Goal: Task Accomplishment & Management: Use online tool/utility

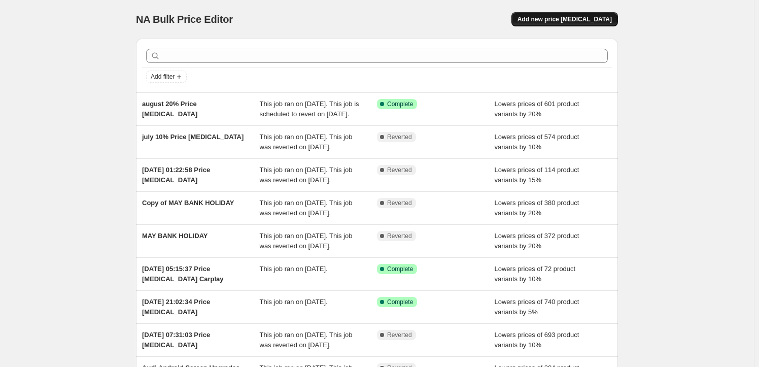
click at [586, 18] on span "Add new price change job" at bounding box center [564, 19] width 94 height 8
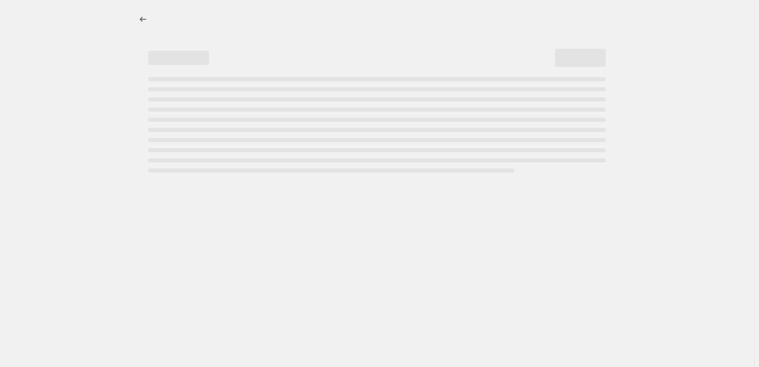
select select "percentage"
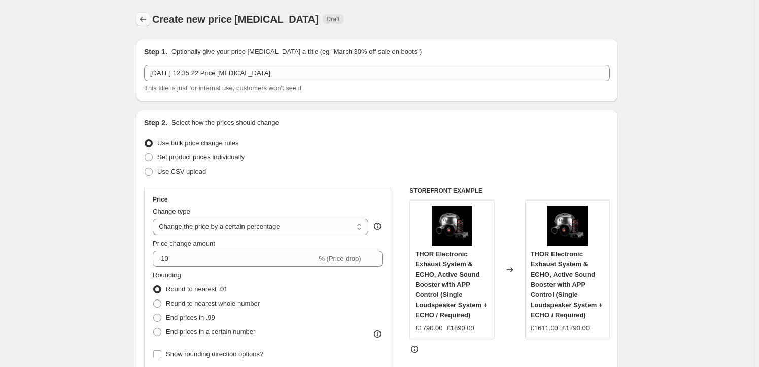
click at [146, 19] on icon "Price change jobs" at bounding box center [143, 19] width 10 height 10
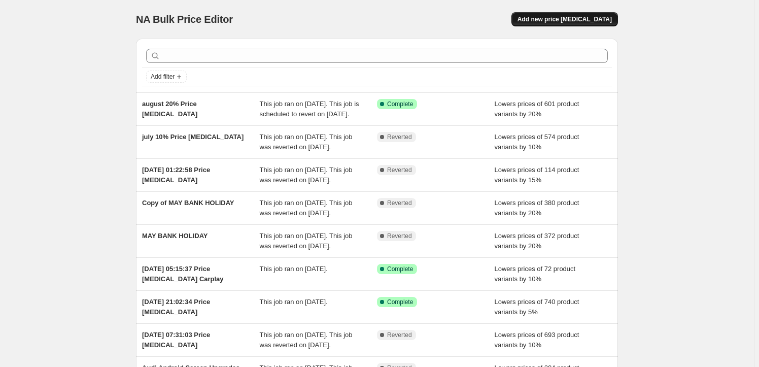
click at [559, 19] on span "Add new price change job" at bounding box center [564, 19] width 94 height 8
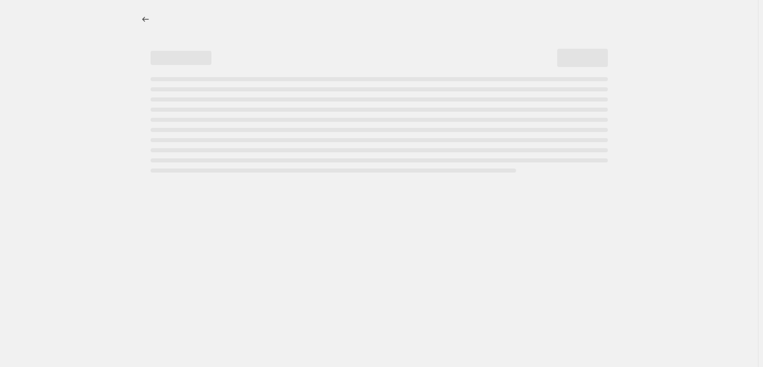
select select "percentage"
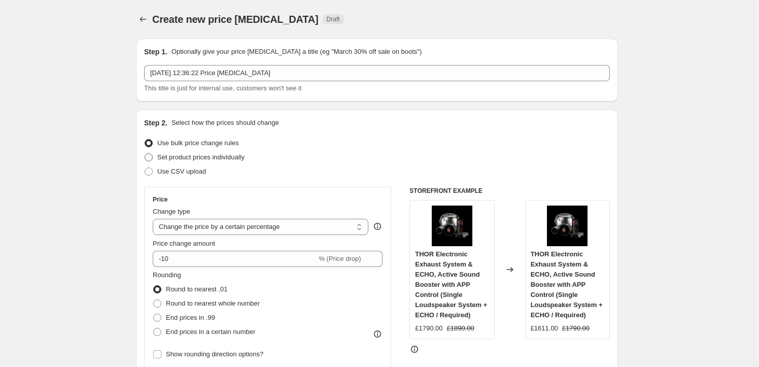
click at [150, 158] on span at bounding box center [149, 157] width 8 height 8
click at [145, 154] on input "Set product prices individually" at bounding box center [145, 153] width 1 height 1
radio input "true"
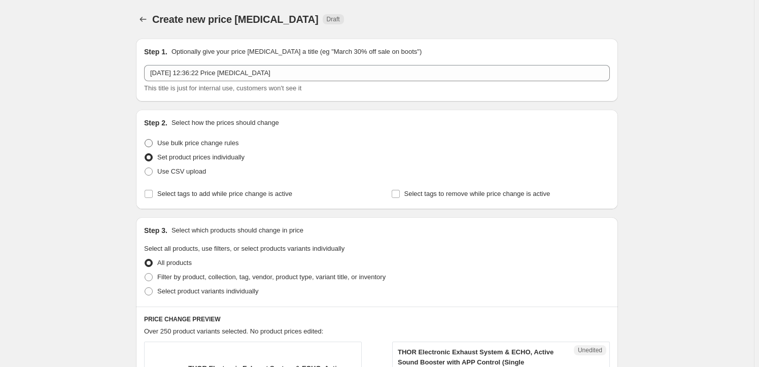
click at [153, 143] on span at bounding box center [149, 143] width 8 height 8
click at [145, 139] on input "Use bulk price change rules" at bounding box center [145, 139] width 1 height 1
radio input "true"
select select "percentage"
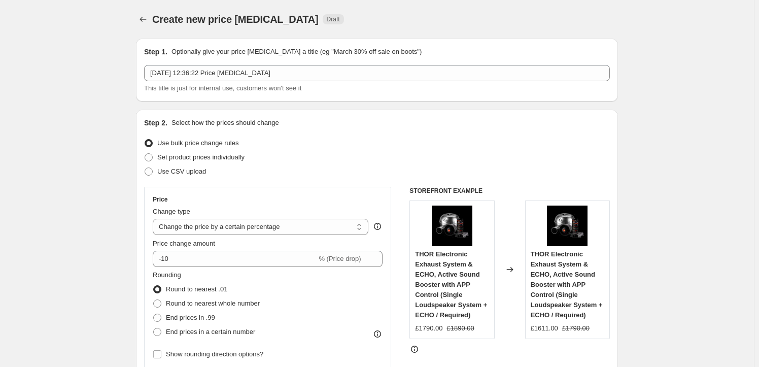
scroll to position [153, 0]
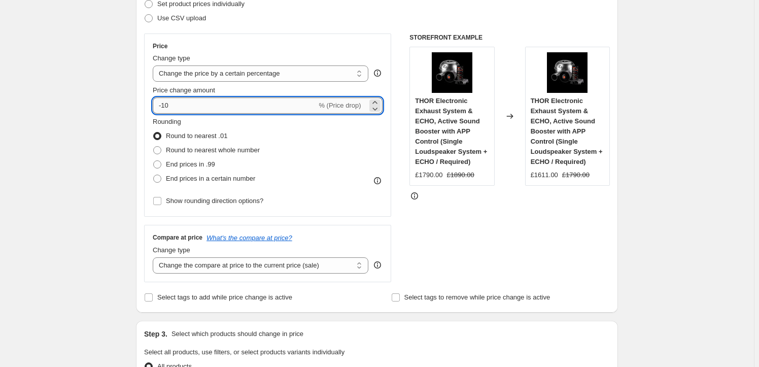
click at [169, 108] on input "-10" at bounding box center [235, 105] width 164 height 16
click at [168, 108] on input "-10" at bounding box center [235, 105] width 164 height 16
click at [180, 102] on input "-13" at bounding box center [235, 105] width 164 height 16
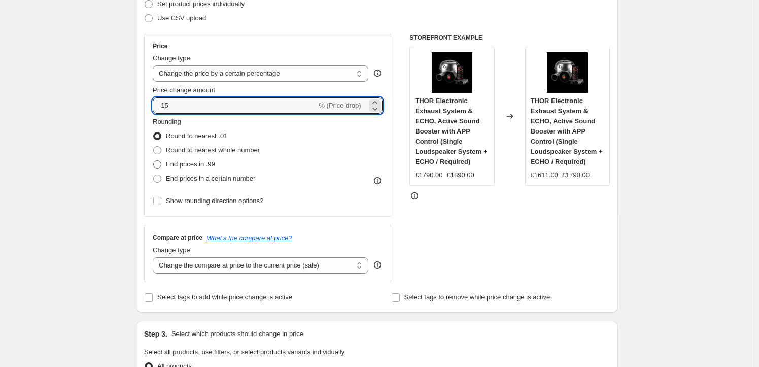
type input "-15"
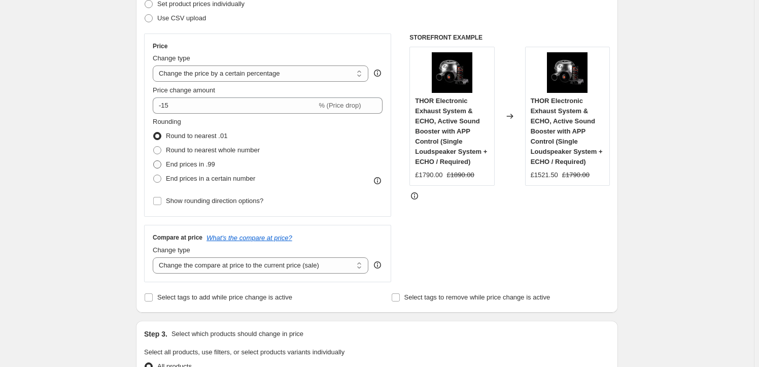
click at [158, 162] on span at bounding box center [157, 164] width 8 height 8
click at [154, 161] on input "End prices in .99" at bounding box center [153, 160] width 1 height 1
radio input "true"
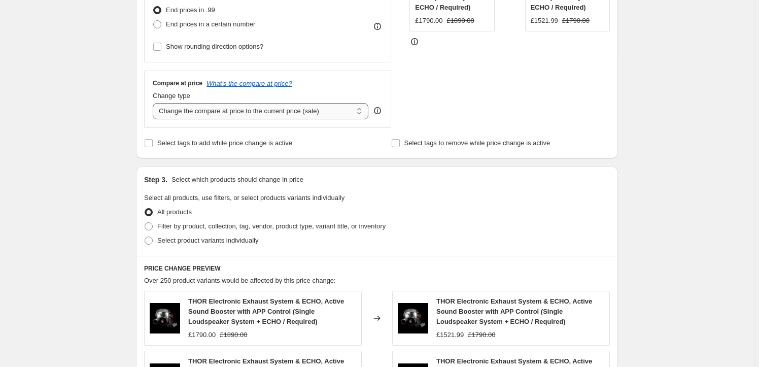
click at [226, 112] on select "Change the compare at price to the current price (sale) Change the compare at p…" at bounding box center [261, 111] width 216 height 16
select select "no_change"
click at [155, 103] on select "Change the compare at price to the current price (sale) Change the compare at p…" at bounding box center [261, 111] width 216 height 16
click at [240, 107] on select "Change the compare at price to the current price (sale) Change the compare at p…" at bounding box center [261, 111] width 216 height 16
click at [492, 202] on fieldset "Select all products, use filters, or select products variants individually All …" at bounding box center [377, 220] width 466 height 55
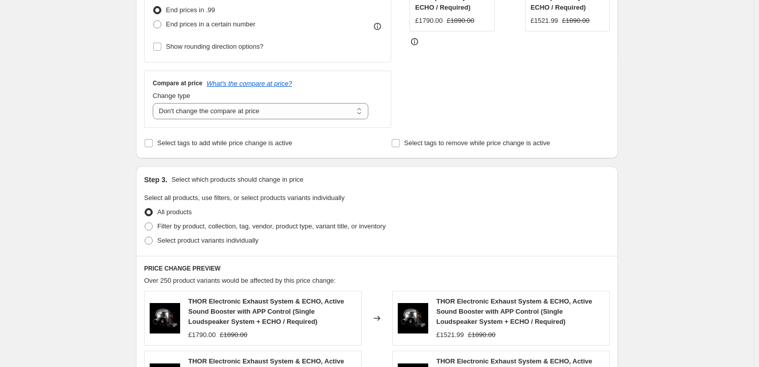
scroll to position [461, 0]
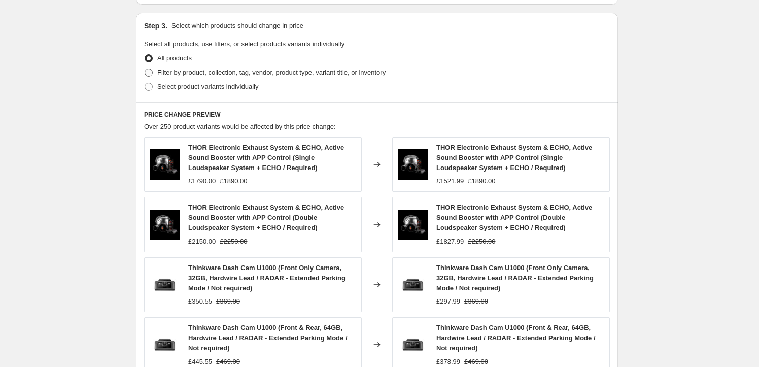
click at [152, 72] on span at bounding box center [149, 72] width 8 height 8
click at [145, 69] on input "Filter by product, collection, tag, vendor, product type, variant title, or inv…" at bounding box center [145, 68] width 1 height 1
radio input "true"
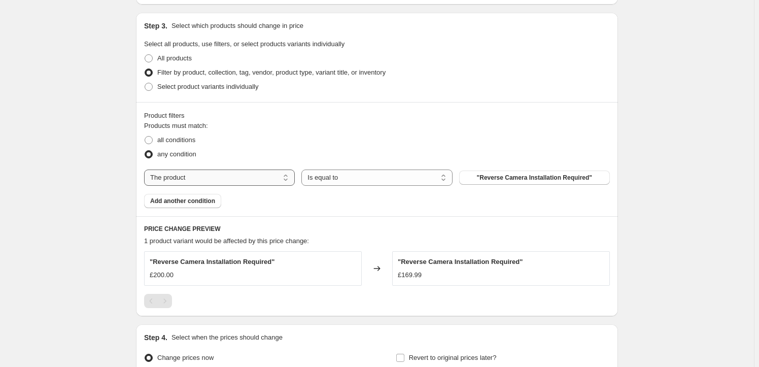
click at [219, 176] on select "The product The product's collection The product's tag The product's vendor The…" at bounding box center [219, 177] width 151 height 16
select select "tag"
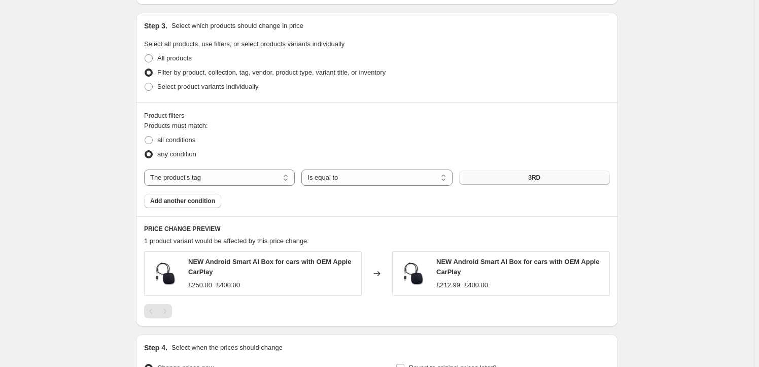
click at [516, 180] on button "3RD" at bounding box center [534, 177] width 151 height 14
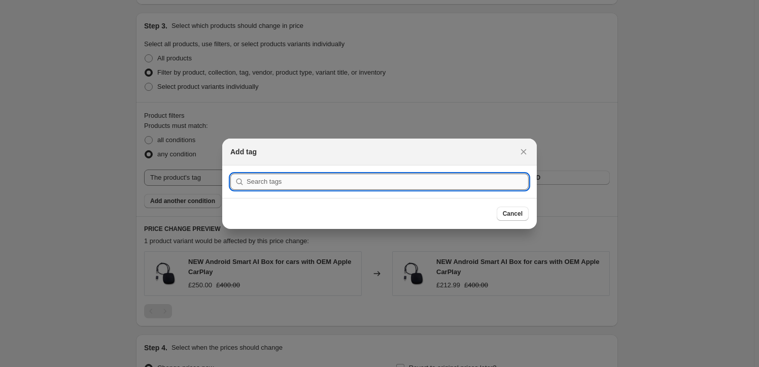
click at [294, 175] on input ":r5k:" at bounding box center [387, 181] width 282 height 16
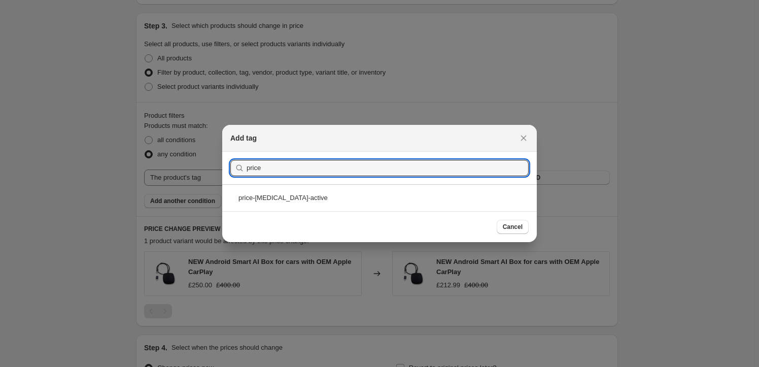
type input "price"
click at [290, 197] on div "price-change-job-active" at bounding box center [379, 197] width 314 height 27
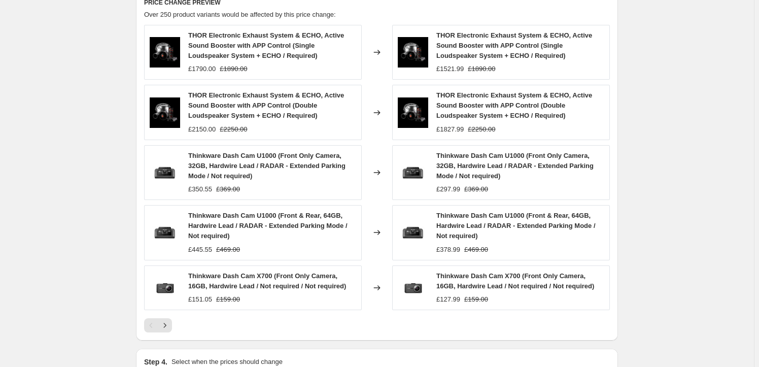
scroll to position [817, 0]
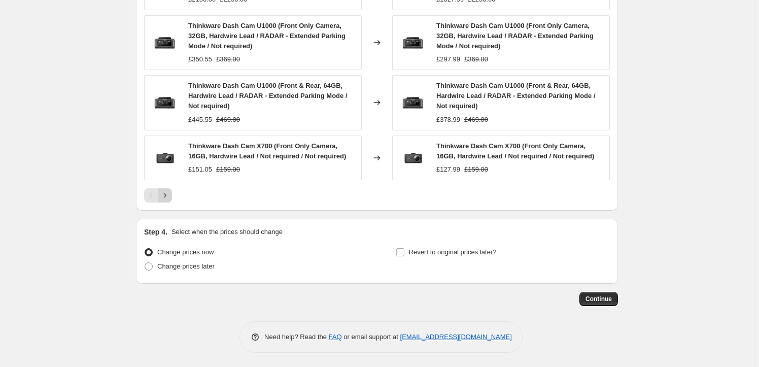
click at [170, 198] on icon "Next" at bounding box center [165, 195] width 10 height 10
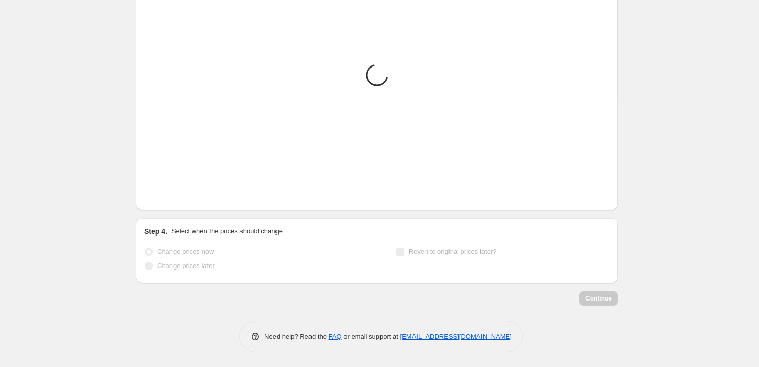
scroll to position [776, 0]
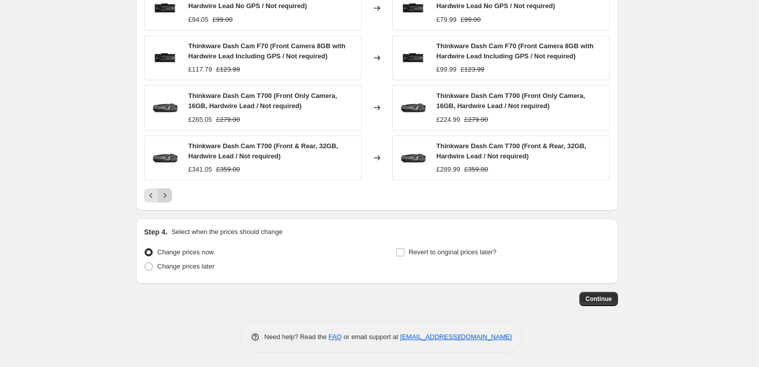
click at [166, 194] on icon "Next" at bounding box center [165, 195] width 3 height 5
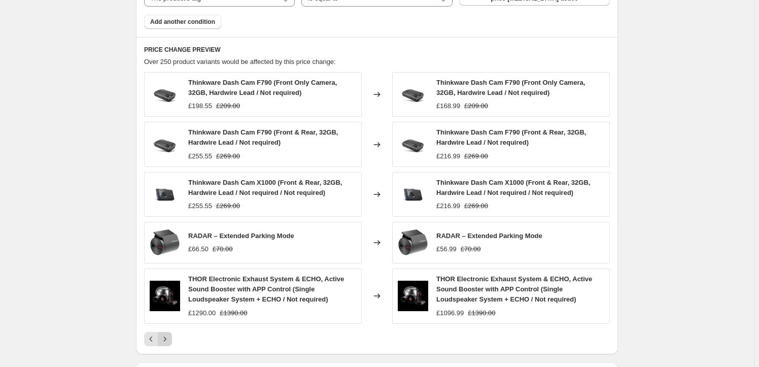
scroll to position [623, 0]
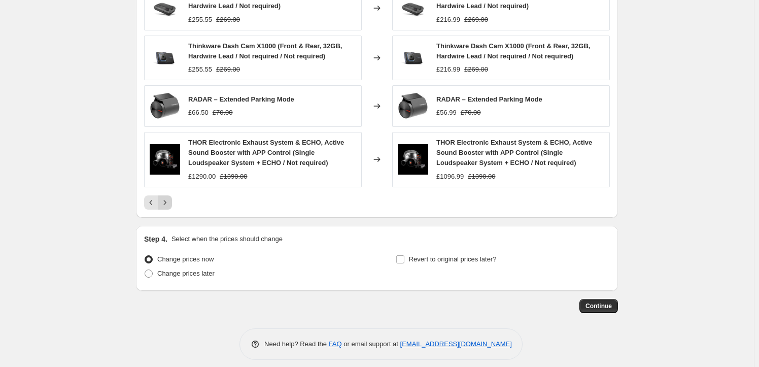
click at [167, 199] on icon "Next" at bounding box center [165, 202] width 10 height 10
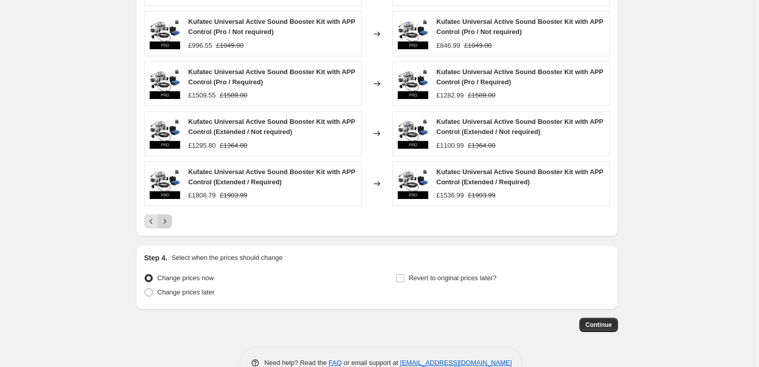
scroll to position [776, 0]
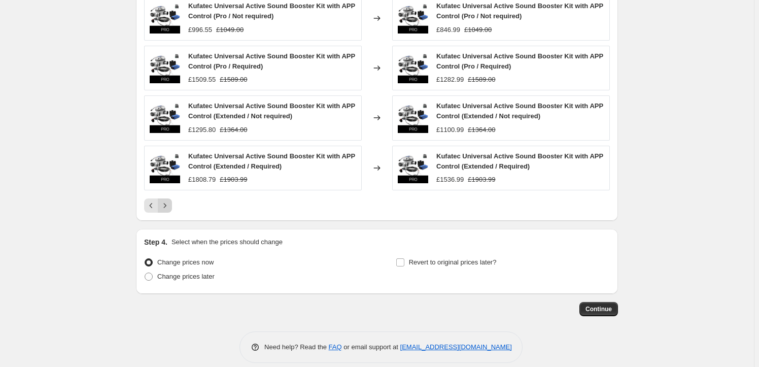
click at [167, 199] on button "Next" at bounding box center [165, 205] width 14 height 14
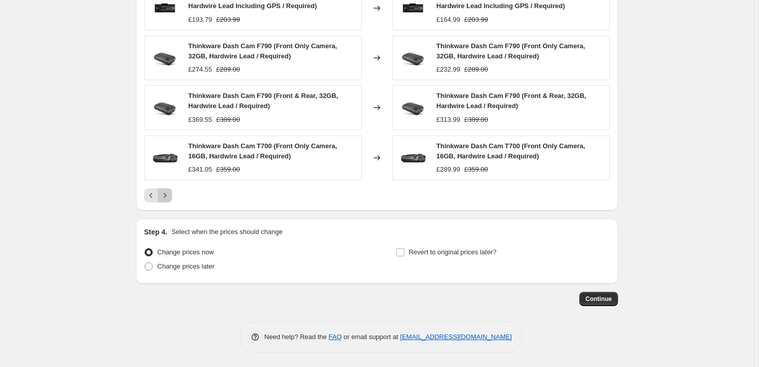
click at [167, 199] on icon "Next" at bounding box center [165, 195] width 10 height 10
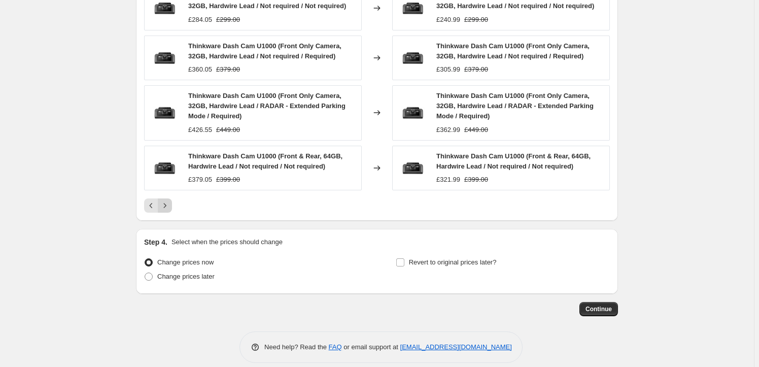
click at [167, 199] on button "Next" at bounding box center [165, 205] width 14 height 14
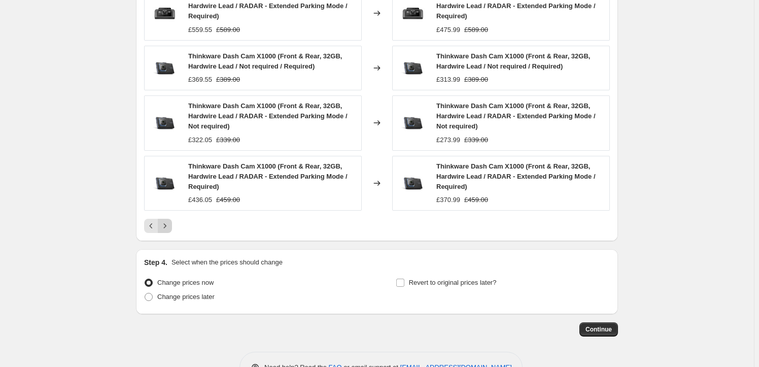
click at [170, 224] on icon "Next" at bounding box center [165, 226] width 10 height 10
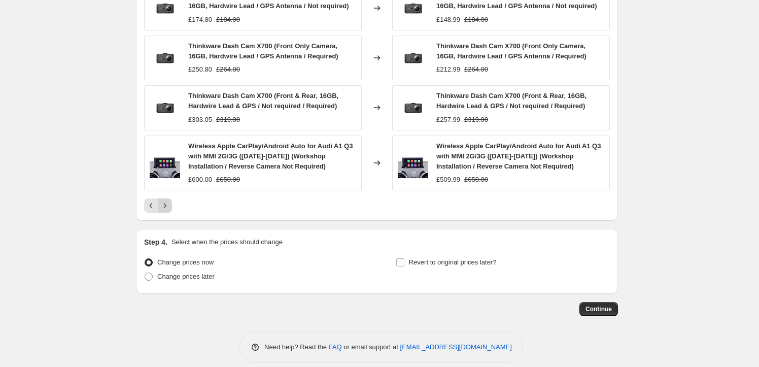
click at [166, 205] on icon "Next" at bounding box center [165, 205] width 10 height 10
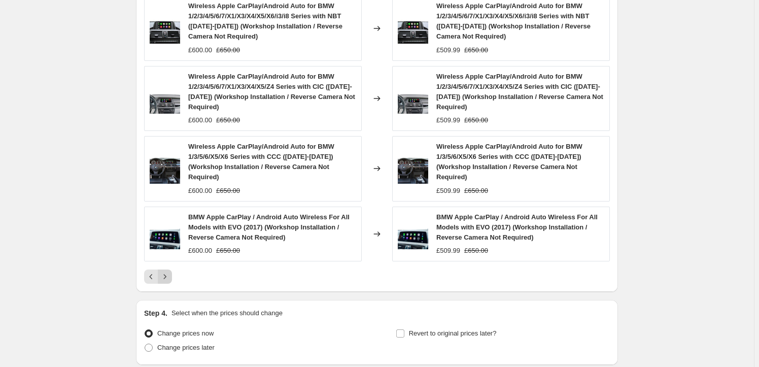
click at [169, 277] on icon "Next" at bounding box center [165, 276] width 10 height 10
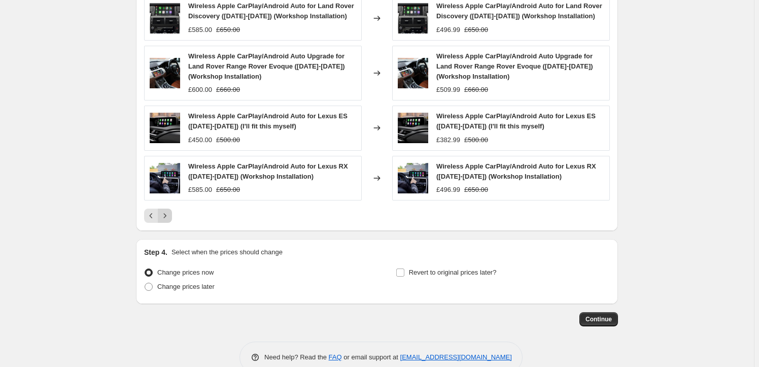
click at [167, 216] on icon "Next" at bounding box center [165, 215] width 10 height 10
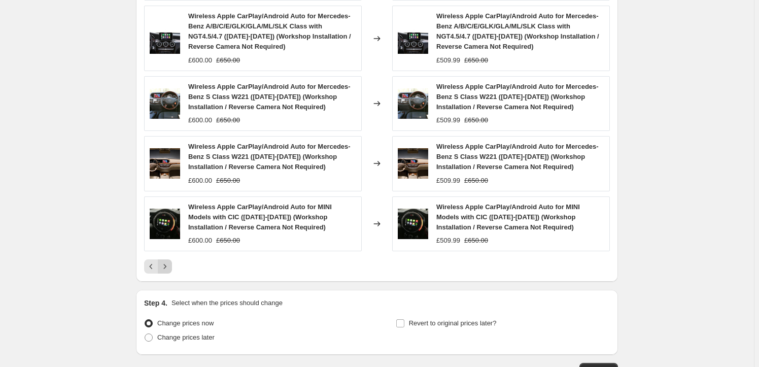
click at [167, 265] on icon "Next" at bounding box center [165, 266] width 10 height 10
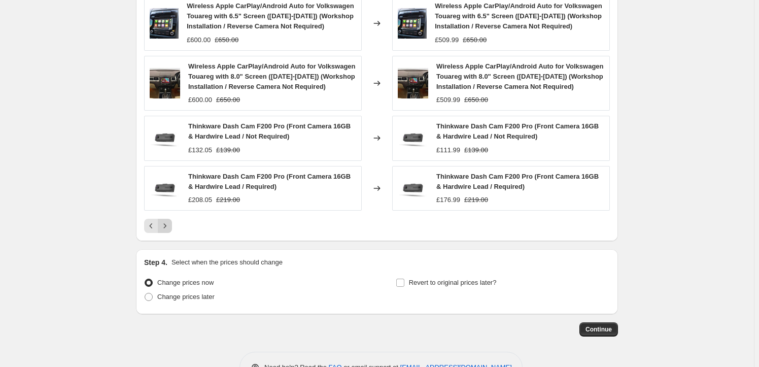
click at [162, 230] on button "Next" at bounding box center [165, 226] width 14 height 14
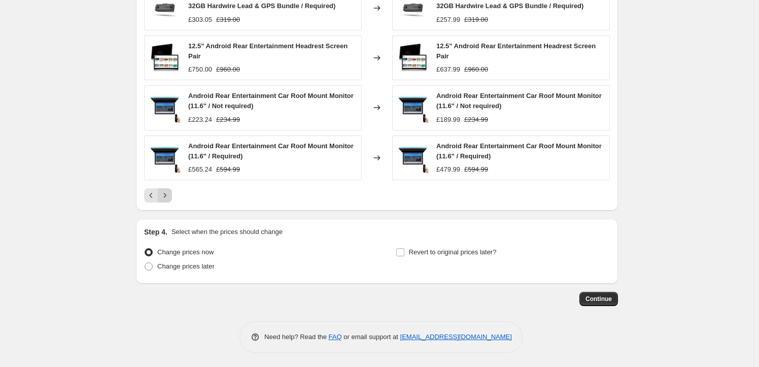
click at [168, 198] on icon "Next" at bounding box center [165, 195] width 10 height 10
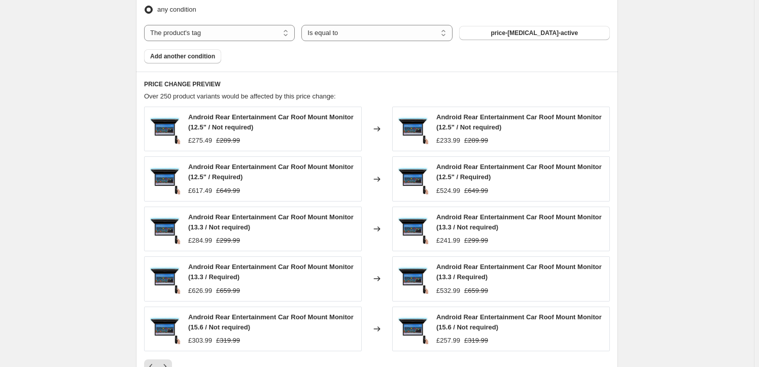
scroll to position [614, 0]
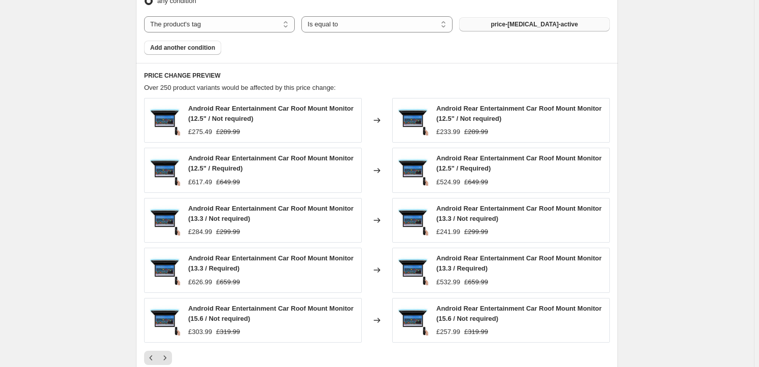
click at [538, 25] on span "price-change-job-active" at bounding box center [534, 24] width 87 height 8
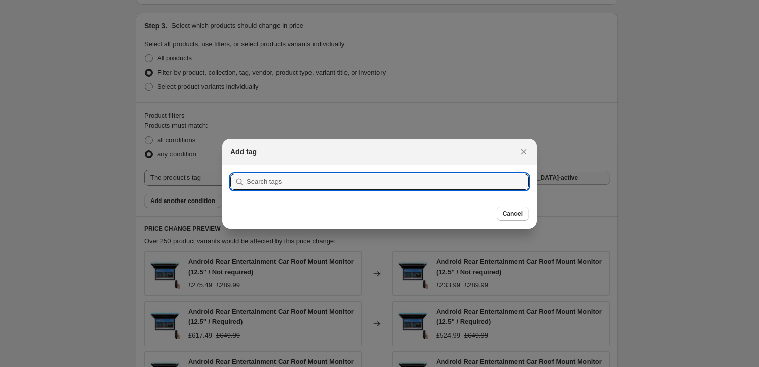
scroll to position [0, 0]
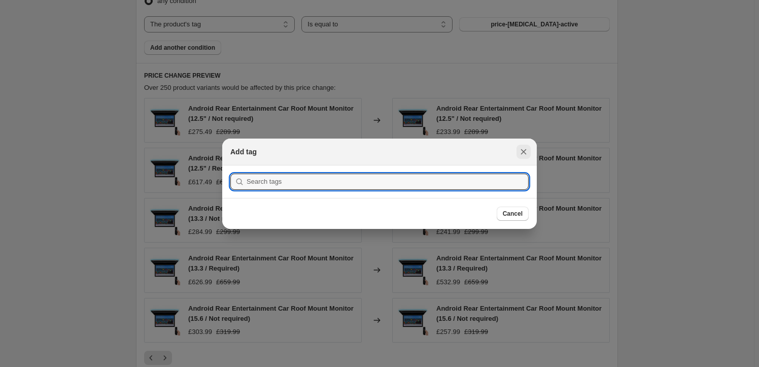
click at [528, 145] on button "Close" at bounding box center [523, 152] width 14 height 14
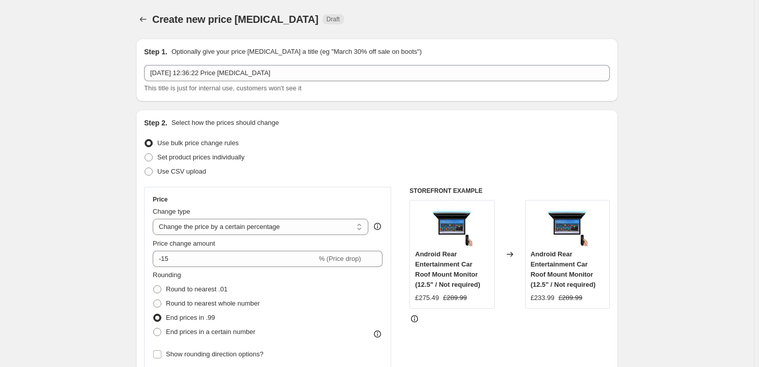
scroll to position [614, 0]
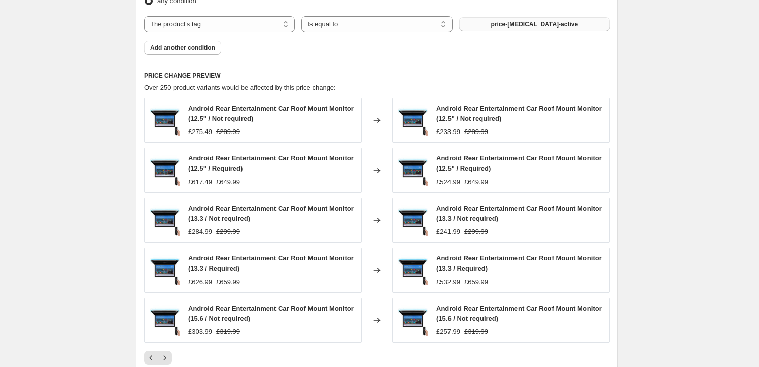
click at [512, 29] on button "price-change-job-active" at bounding box center [534, 24] width 151 height 14
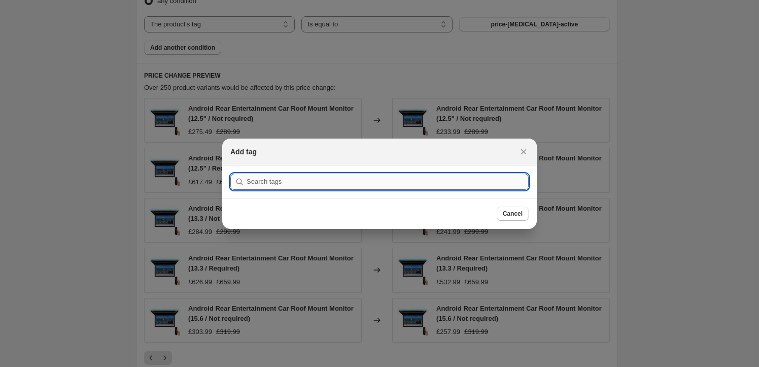
paste input "Android Screen Upgrade"
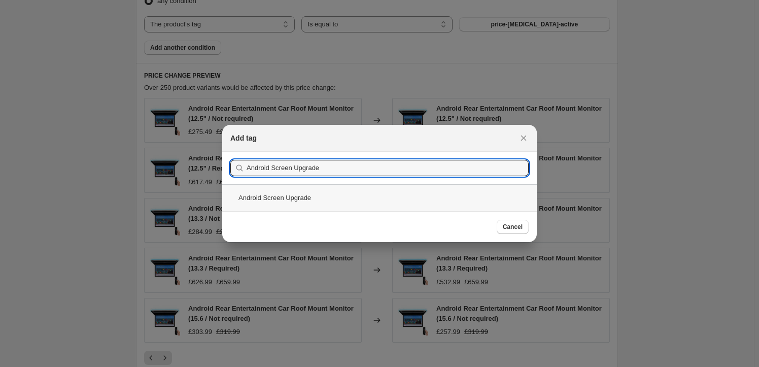
type input "Android Screen Upgrade"
click at [377, 196] on div "Android Screen Upgrade" at bounding box center [379, 197] width 314 height 27
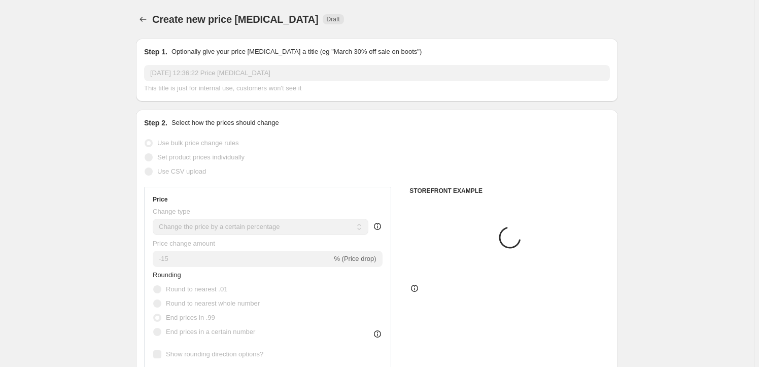
scroll to position [614, 0]
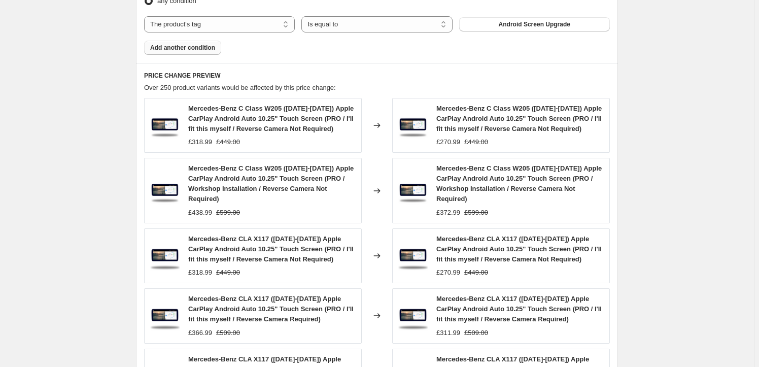
click at [205, 53] on button "Add another condition" at bounding box center [182, 48] width 77 height 14
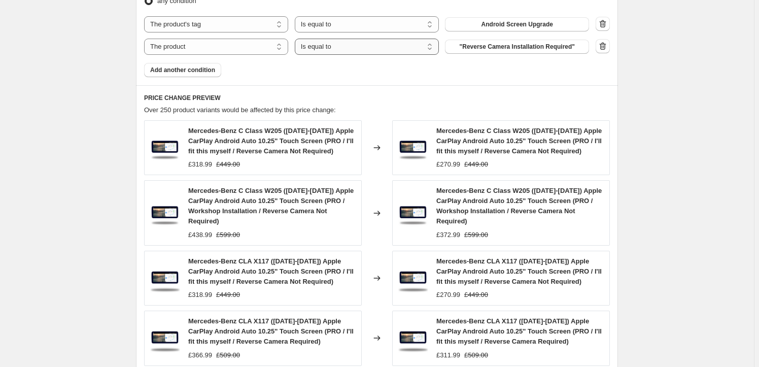
click at [391, 53] on select "Is equal to Is not equal to" at bounding box center [367, 47] width 144 height 16
click at [207, 42] on select "The product The product's collection The product's tag The product's vendor The…" at bounding box center [216, 47] width 144 height 16
select select "tag"
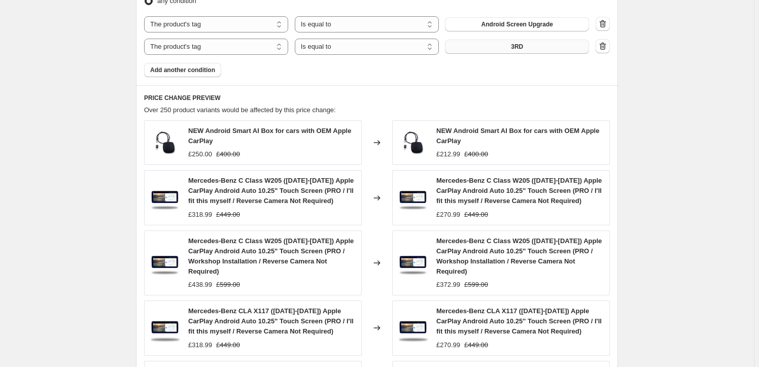
click at [483, 48] on button "3RD" at bounding box center [517, 47] width 144 height 14
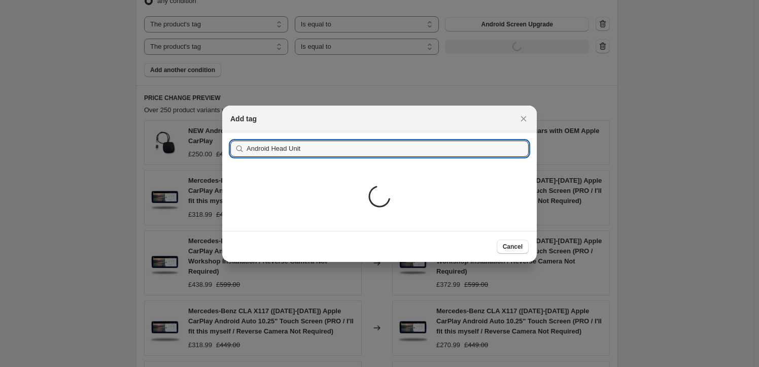
type input "Android Head Unit"
click at [515, 214] on div "Loading..." at bounding box center [379, 198] width 314 height 66
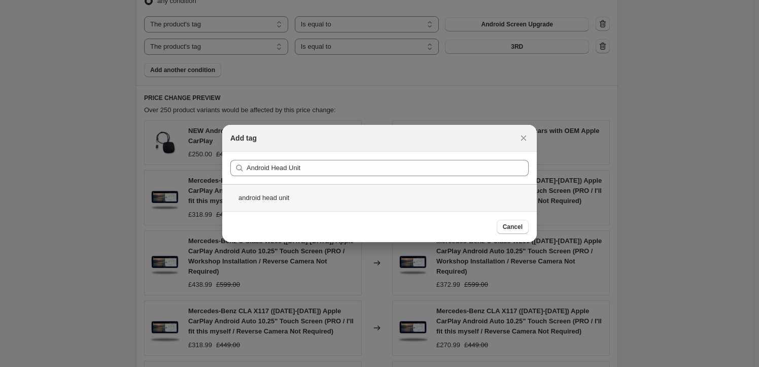
click at [370, 205] on div "android head unit" at bounding box center [379, 197] width 314 height 27
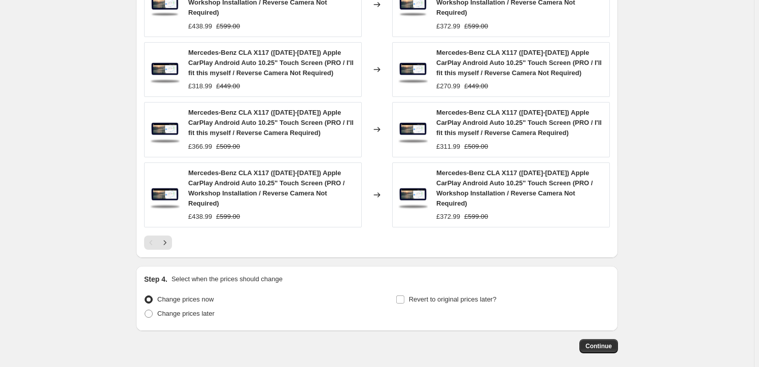
scroll to position [860, 0]
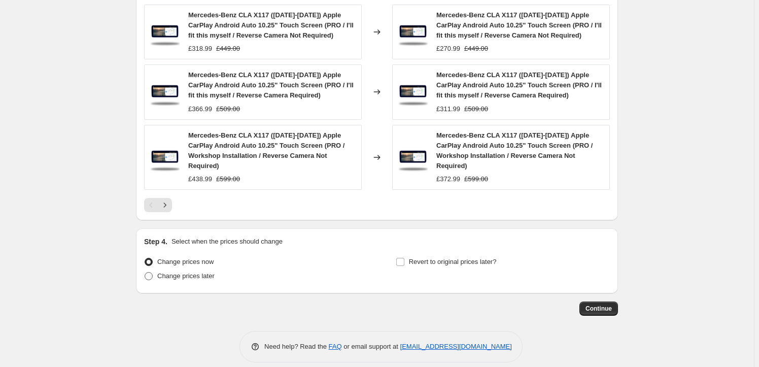
click at [148, 272] on span at bounding box center [149, 276] width 8 height 8
click at [145, 272] on input "Change prices later" at bounding box center [145, 272] width 1 height 1
radio input "true"
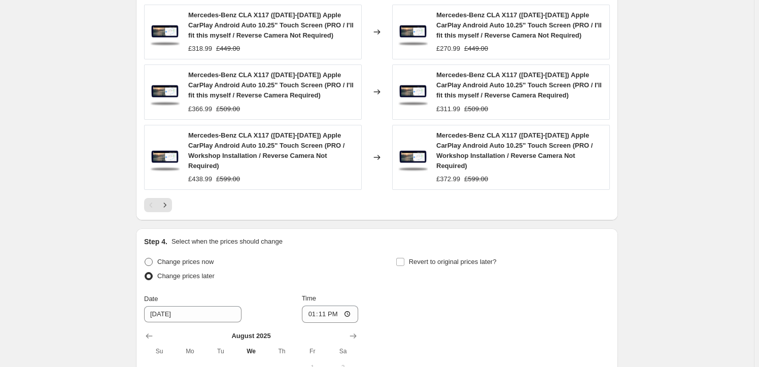
click at [148, 258] on span at bounding box center [149, 262] width 8 height 8
click at [145, 258] on input "Change prices now" at bounding box center [145, 258] width 1 height 1
radio input "true"
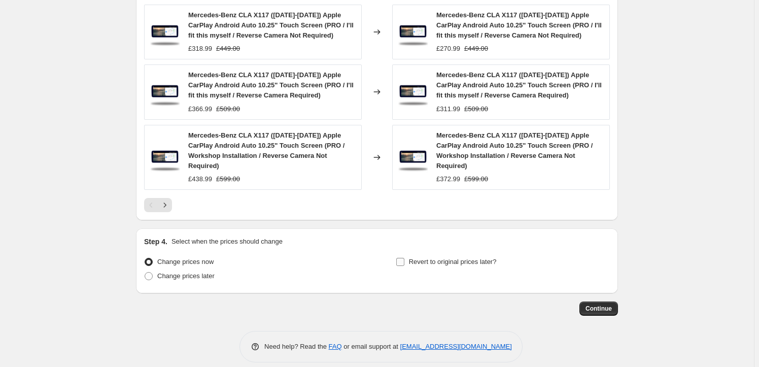
click at [403, 258] on input "Revert to original prices later?" at bounding box center [400, 262] width 8 height 8
checkbox input "true"
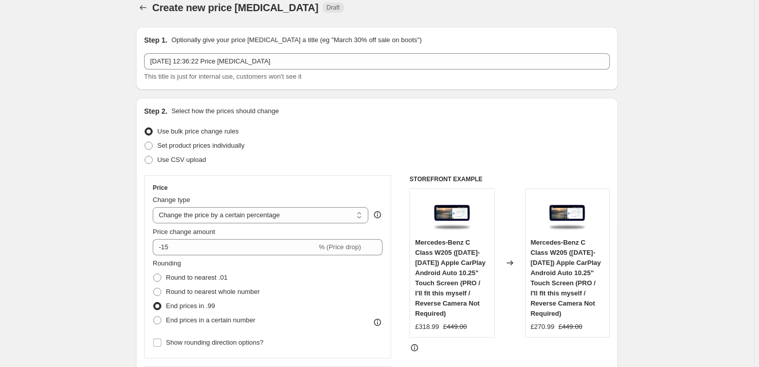
scroll to position [0, 0]
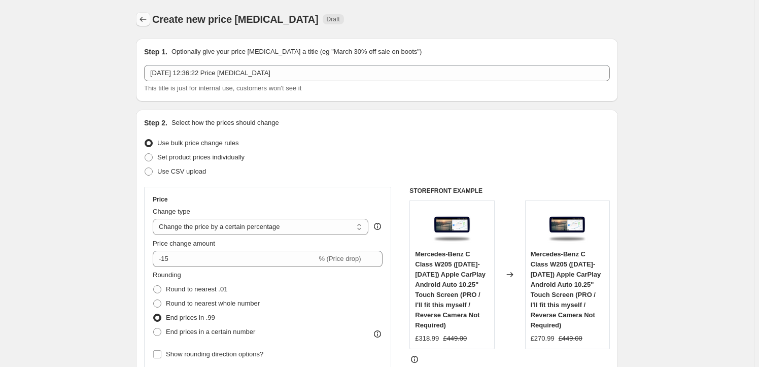
click at [141, 18] on icon "Price change jobs" at bounding box center [143, 19] width 10 height 10
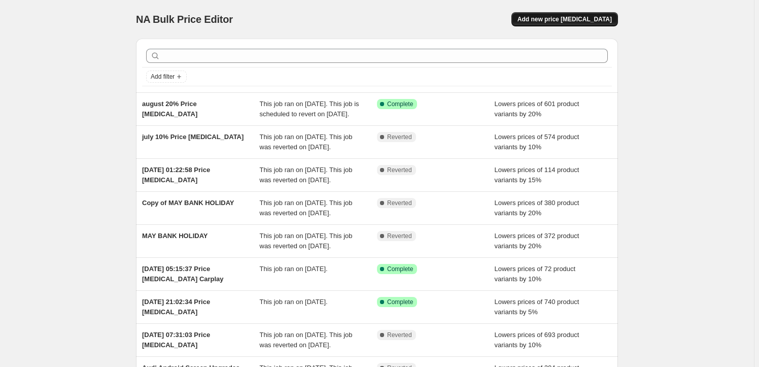
click at [553, 15] on span "Add new price [MEDICAL_DATA]" at bounding box center [564, 19] width 94 height 8
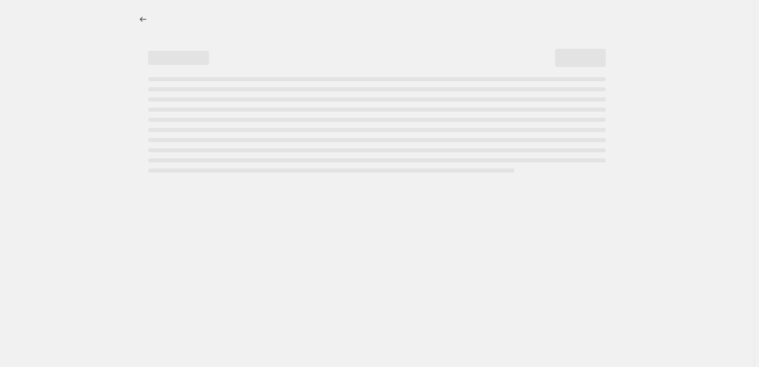
select select "percentage"
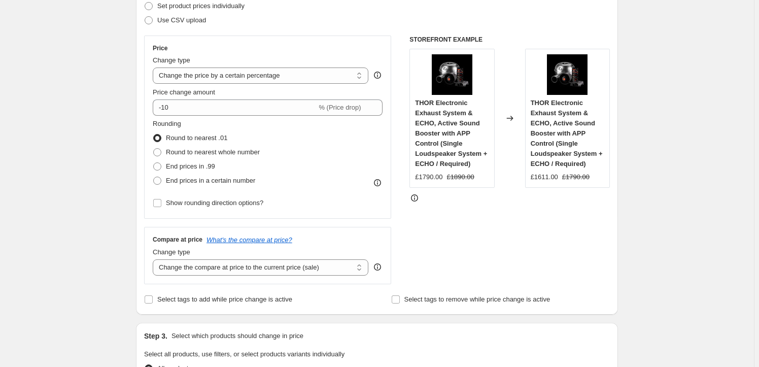
scroll to position [153, 0]
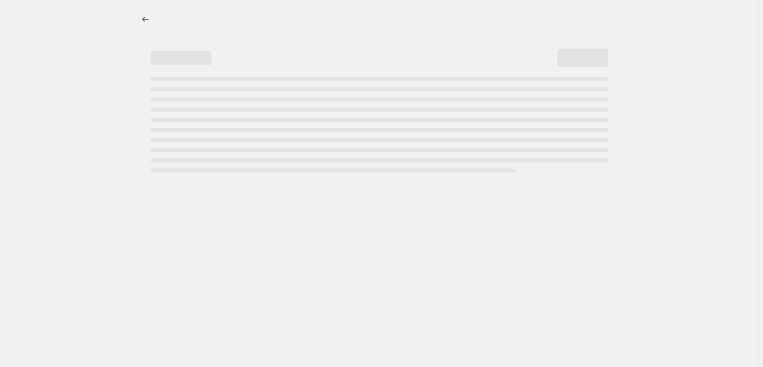
select select "percentage"
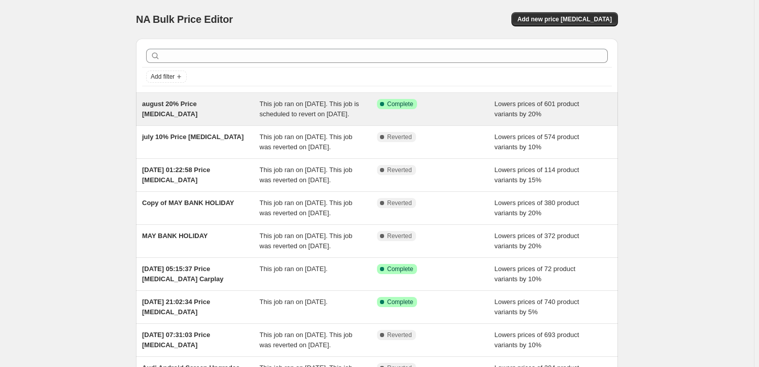
click at [231, 115] on div "august 20% Price [MEDICAL_DATA]" at bounding box center [201, 109] width 118 height 20
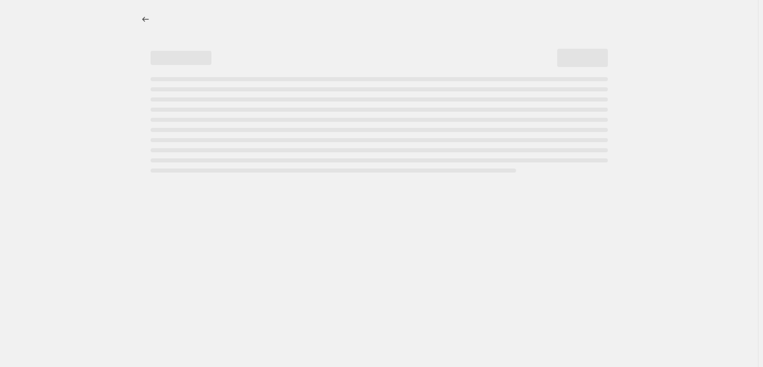
select select "percentage"
select select "no_change"
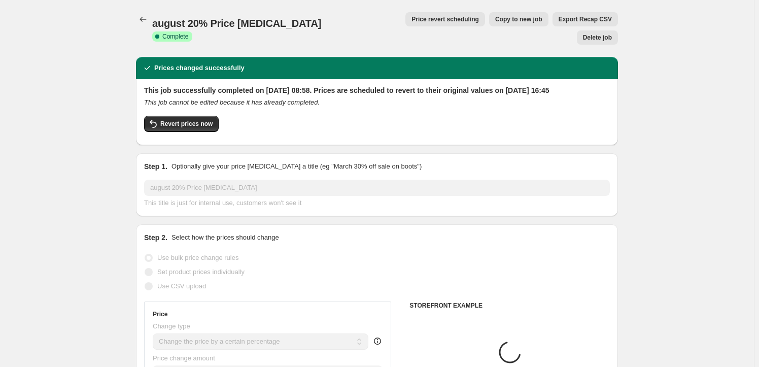
select select "tag"
click at [144, 23] on icon "Price change jobs" at bounding box center [143, 19] width 10 height 10
